Goal: Task Accomplishment & Management: Manage account settings

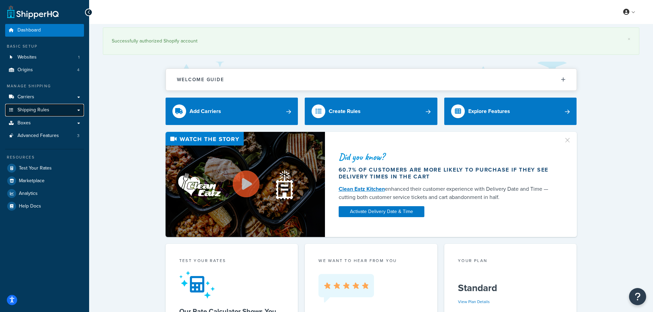
click at [59, 105] on link "Shipping Rules" at bounding box center [44, 110] width 79 height 13
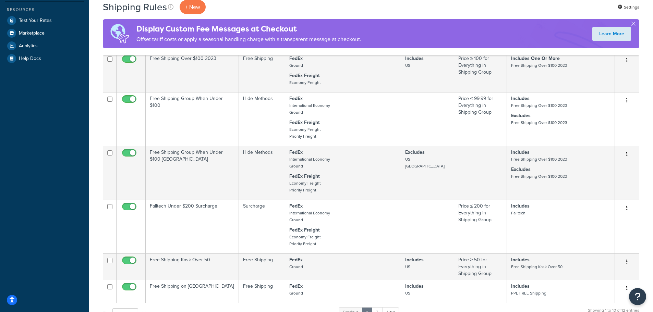
scroll to position [239, 0]
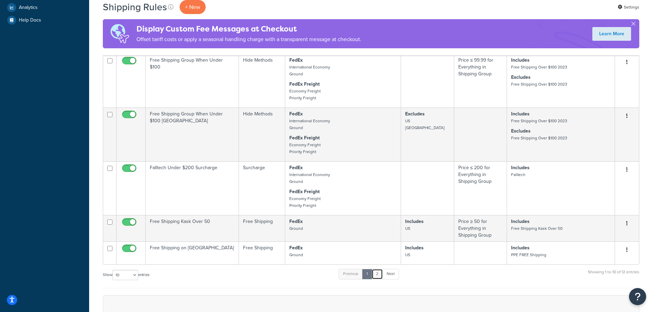
click at [378, 278] on link "2" at bounding box center [376, 274] width 11 height 10
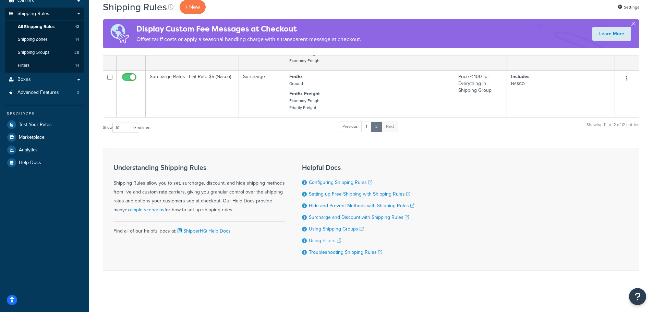
scroll to position [0, 0]
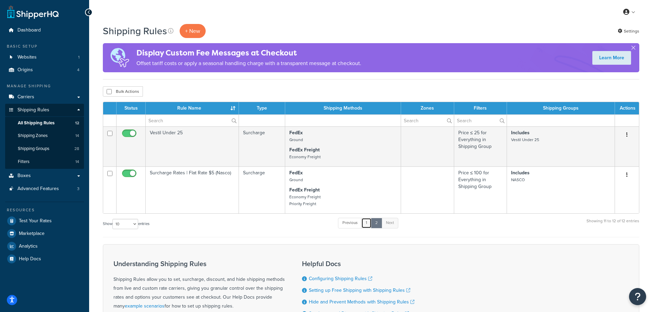
click at [366, 227] on link "1" at bounding box center [366, 223] width 10 height 10
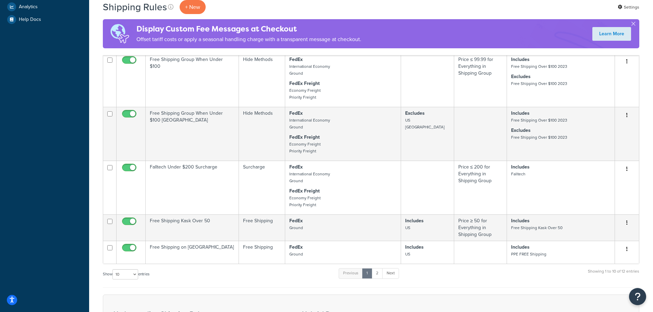
scroll to position [238, 0]
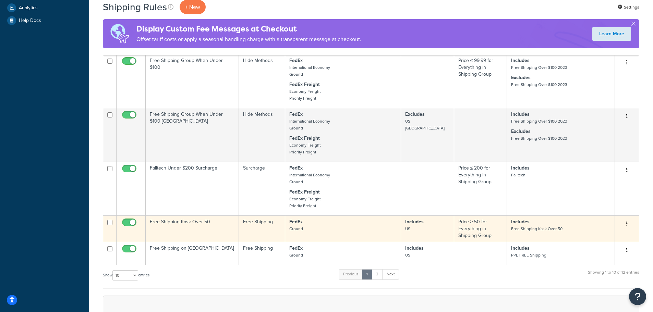
click at [428, 231] on p "Includes US" at bounding box center [427, 226] width 45 height 14
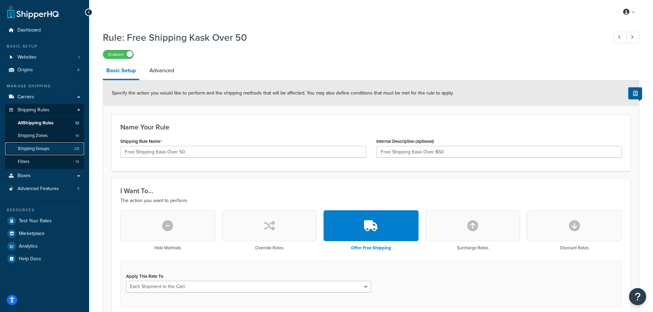
click at [46, 149] on span "Shipping Groups" at bounding box center [34, 149] width 32 height 6
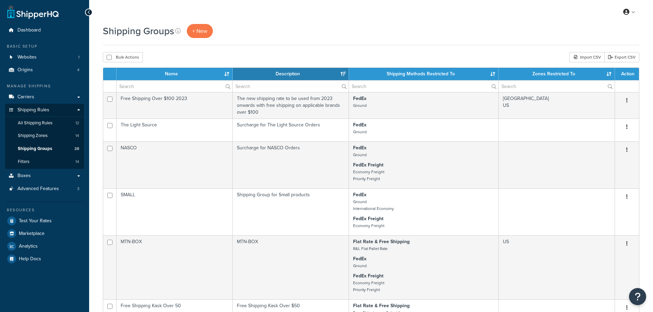
select select "15"
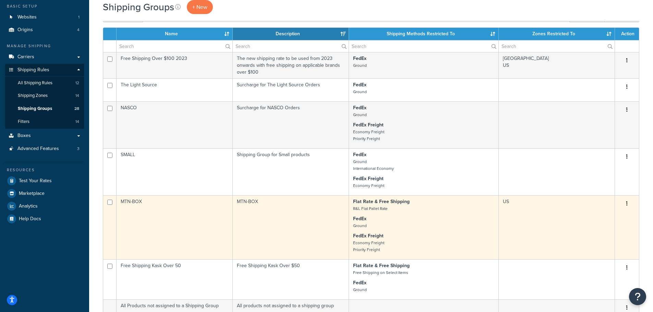
scroll to position [40, 0]
click at [536, 203] on td "US" at bounding box center [557, 228] width 116 height 64
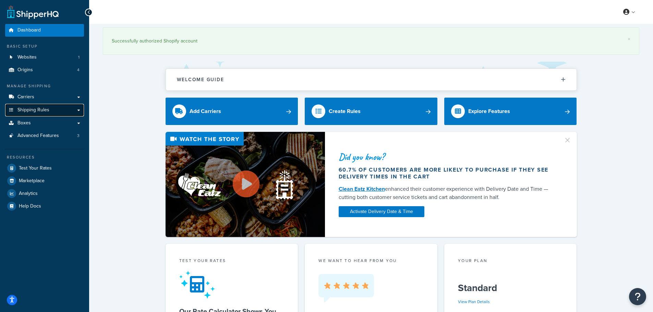
click at [43, 106] on link "Shipping Rules" at bounding box center [44, 110] width 79 height 13
